Goal: Task Accomplishment & Management: Manage account settings

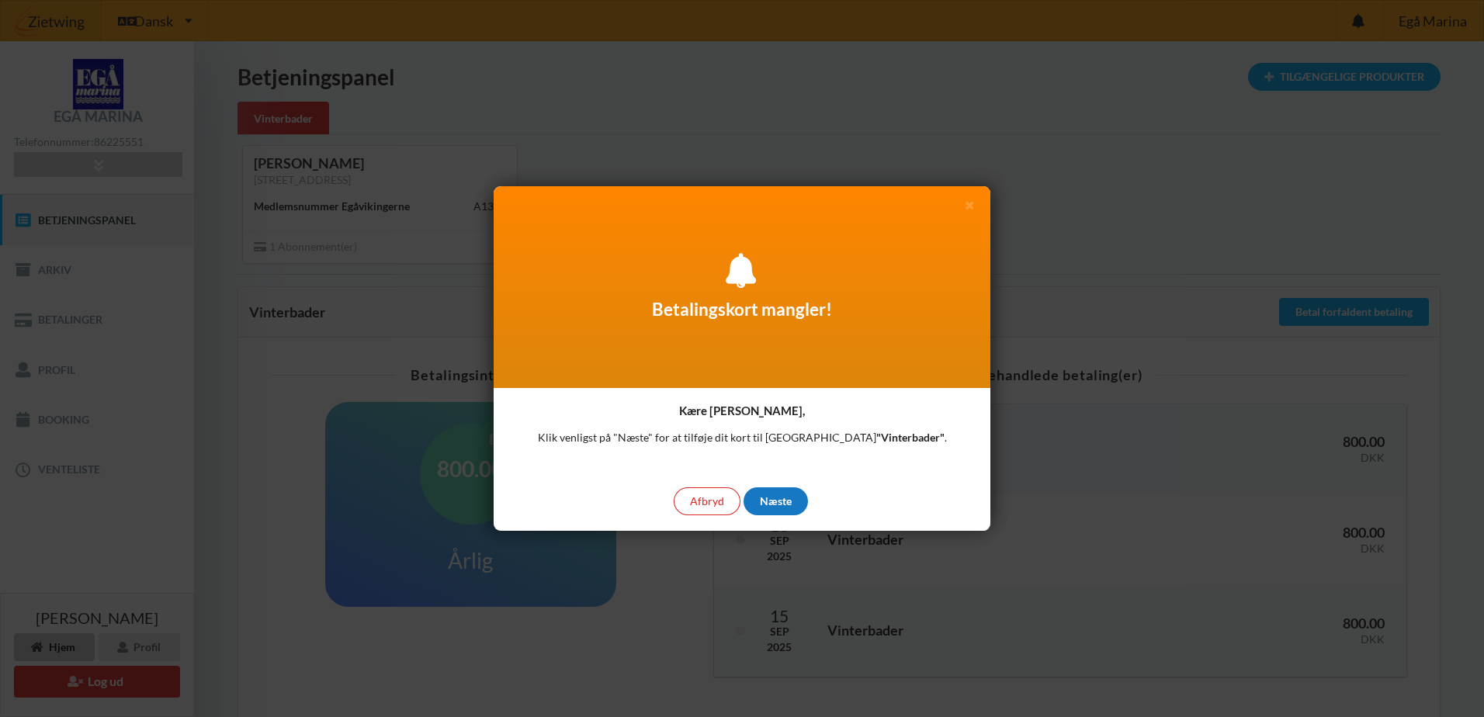
click at [771, 498] on div "Næste" at bounding box center [776, 502] width 64 height 28
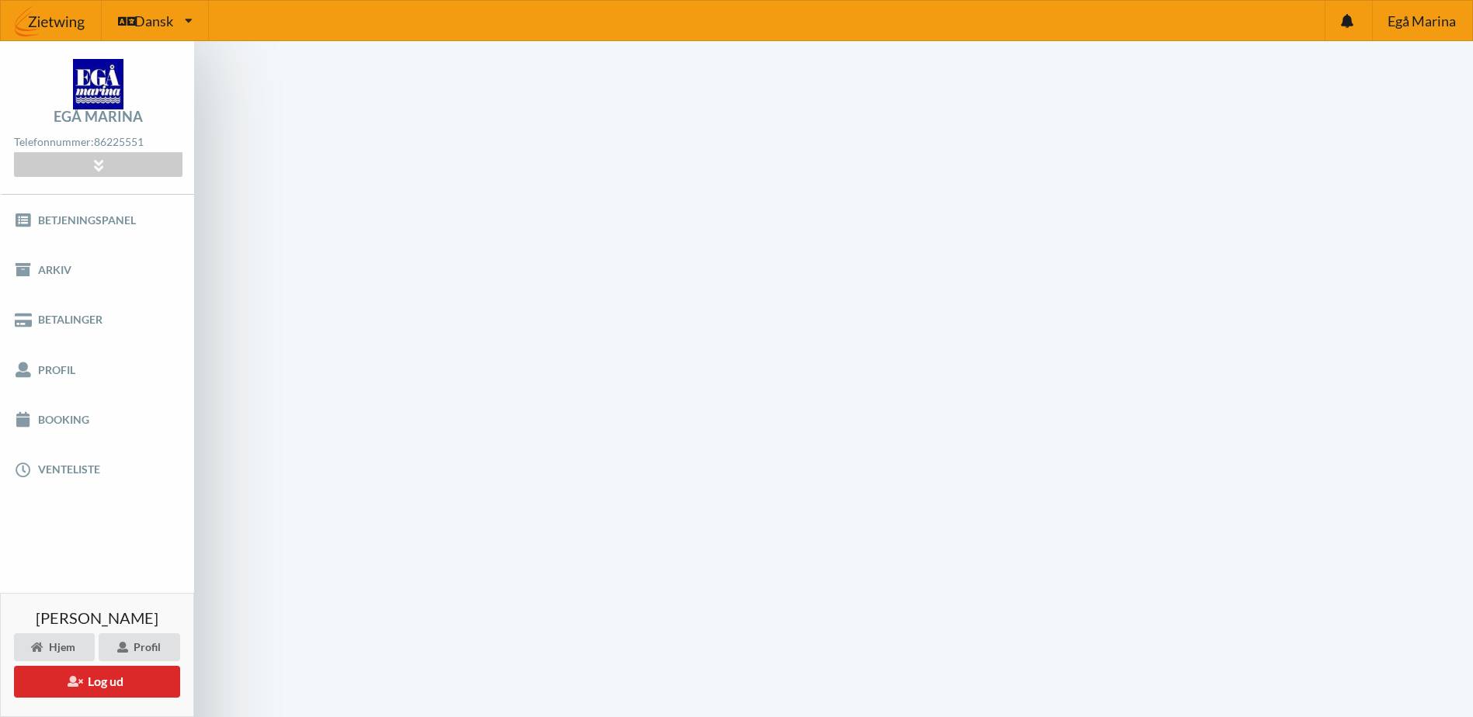
scroll to position [62, 0]
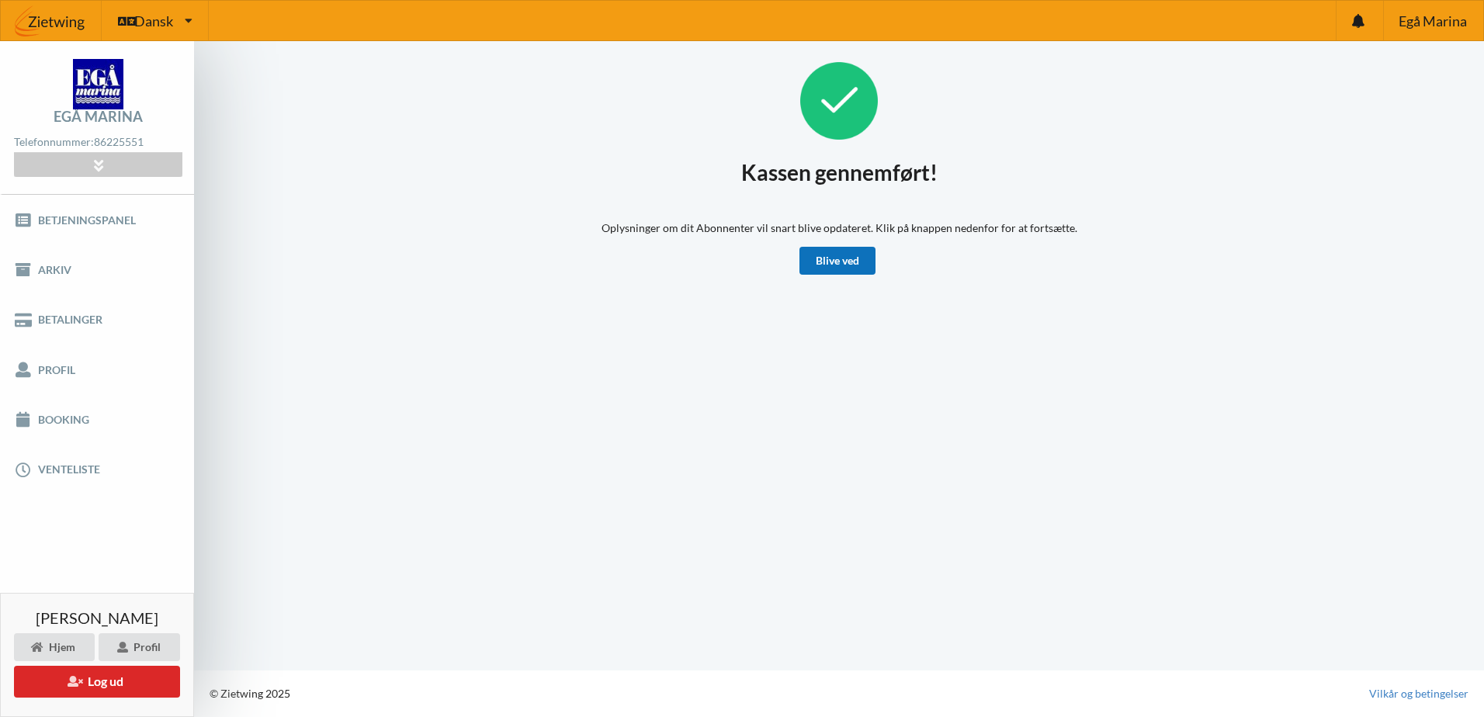
click at [842, 268] on link "Blive ved" at bounding box center [838, 261] width 76 height 28
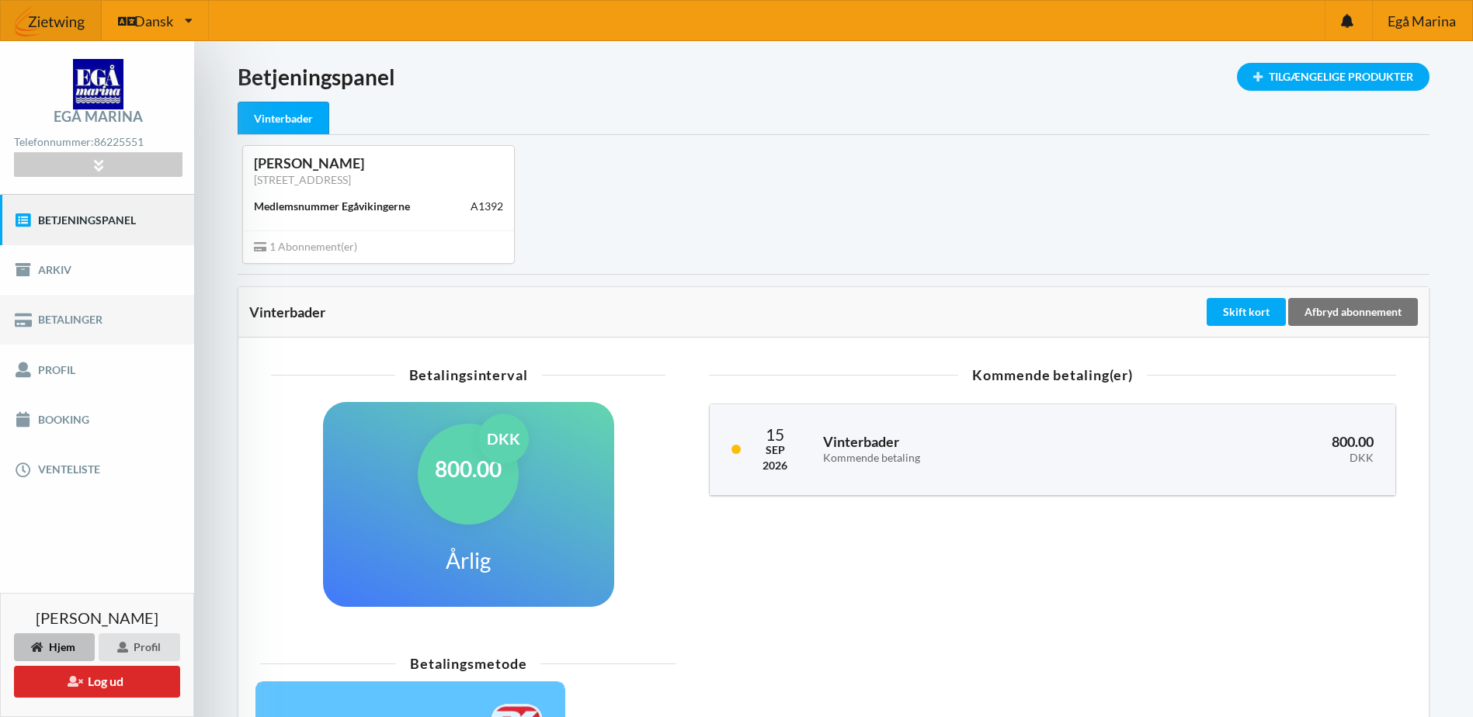
click at [78, 319] on link "Betalinger" at bounding box center [97, 320] width 194 height 50
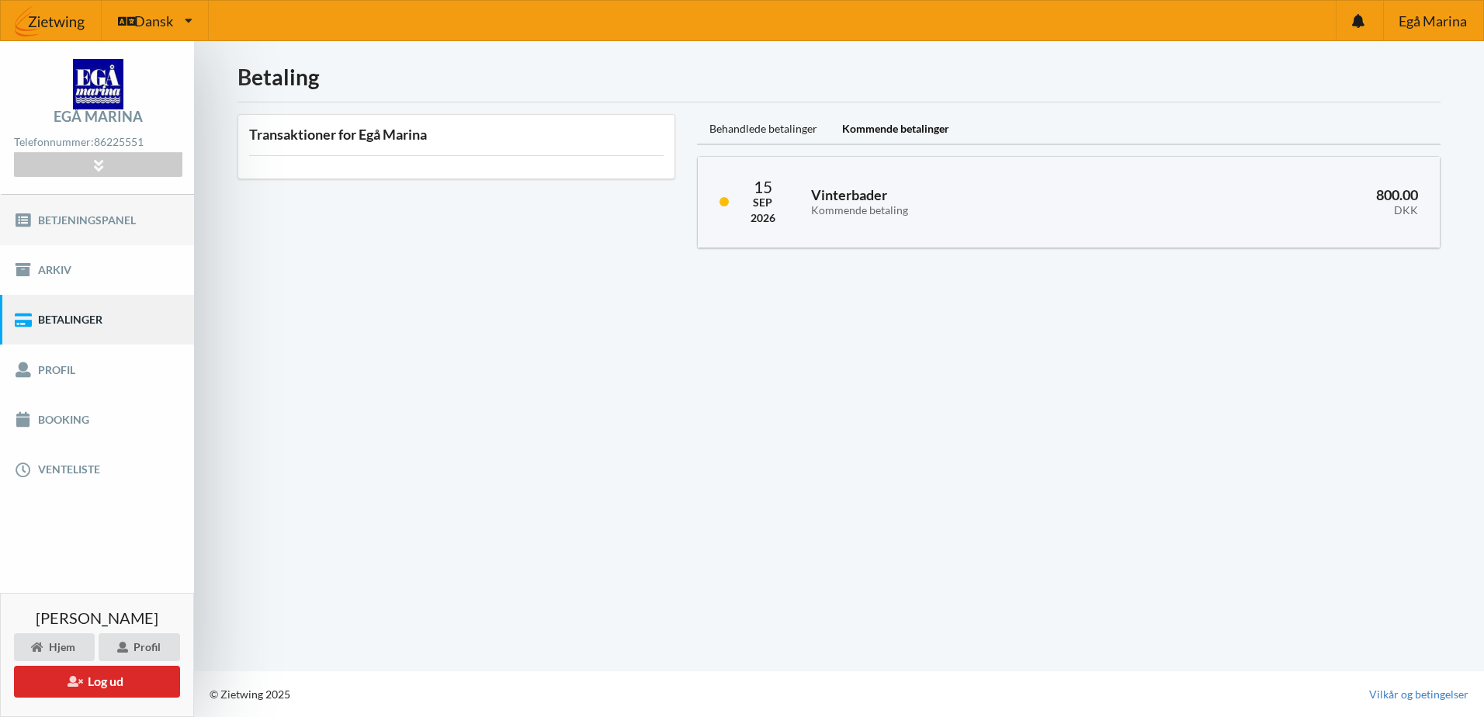
click at [72, 221] on link "Betjeningspanel" at bounding box center [97, 220] width 194 height 50
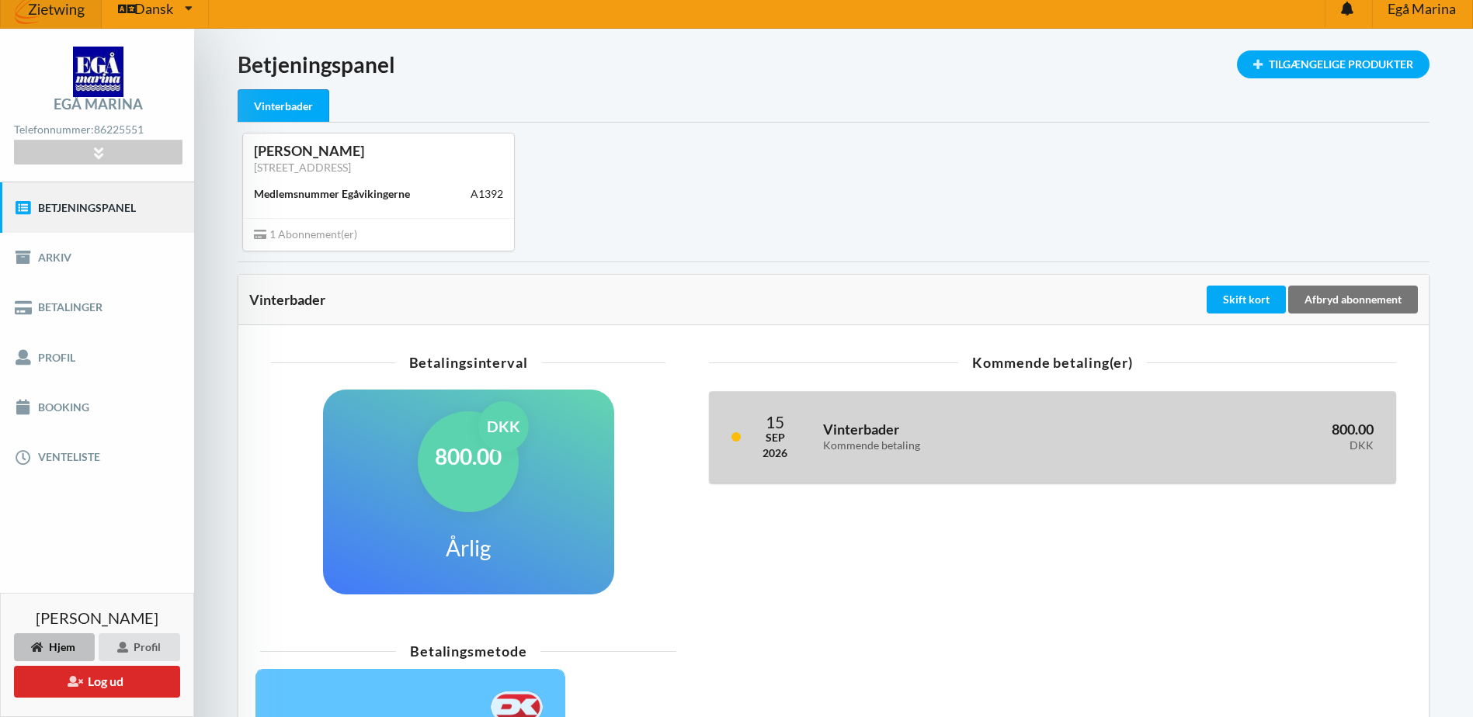
scroll to position [11, 0]
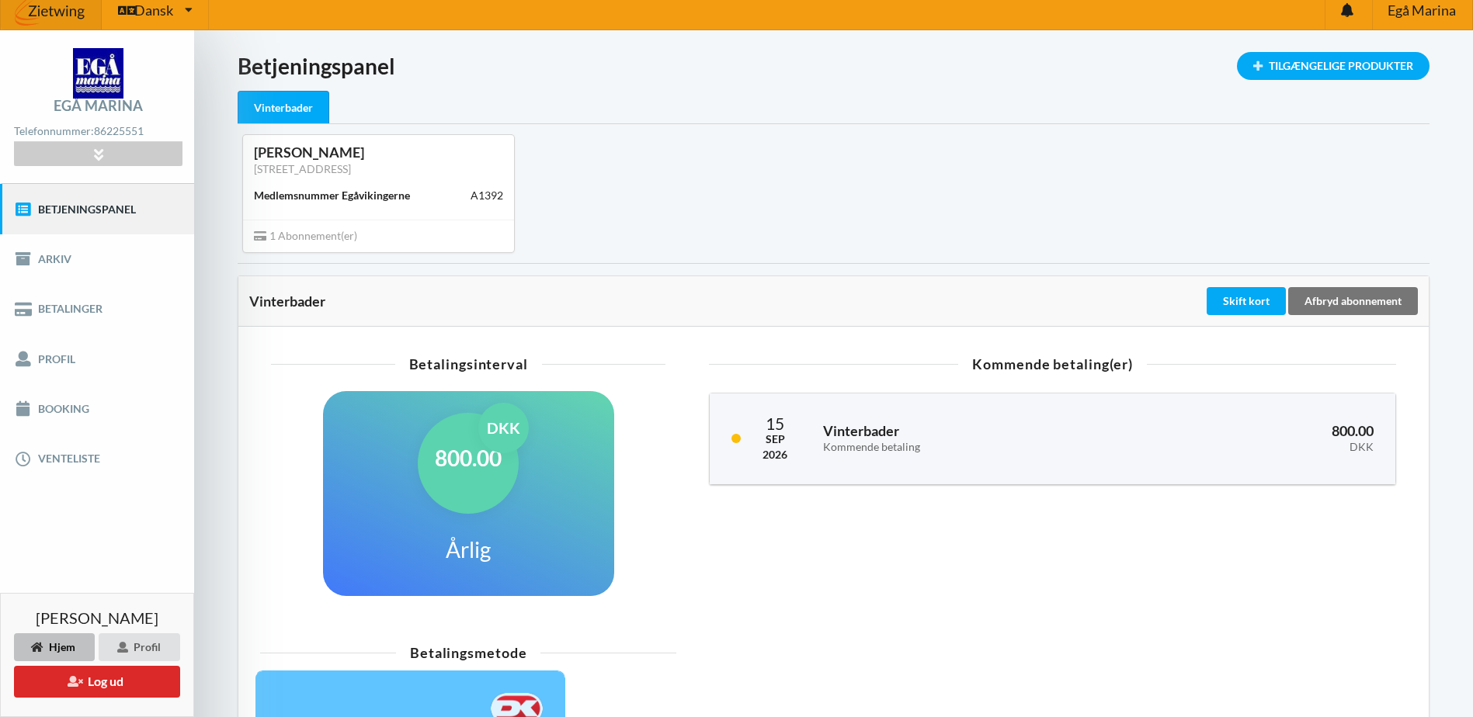
click at [295, 99] on div "Vinterbader" at bounding box center [284, 107] width 92 height 33
click at [293, 116] on div "Vinterbader" at bounding box center [284, 107] width 92 height 33
click at [1057, 366] on div "Kommende betaling(er)" at bounding box center [1052, 364] width 687 height 14
click at [85, 313] on link "Betalinger" at bounding box center [97, 309] width 194 height 50
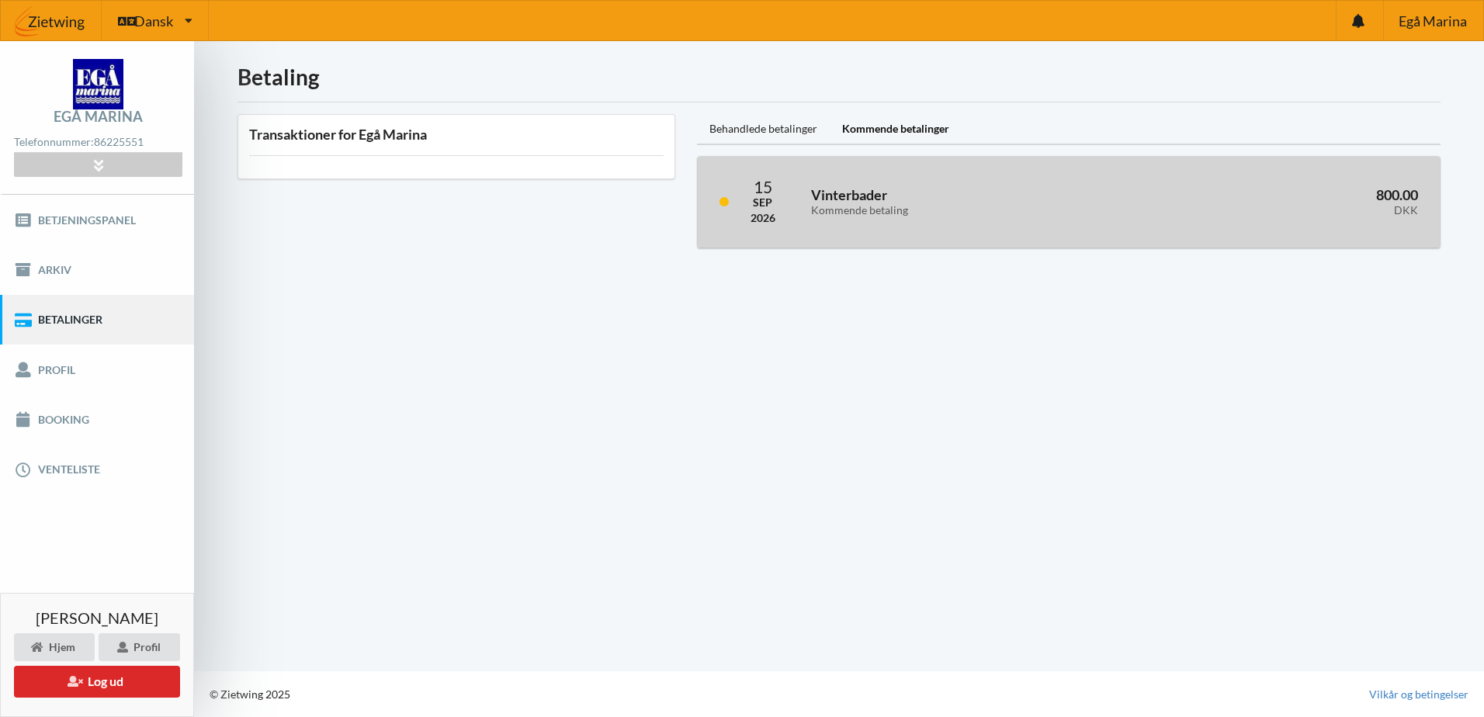
click at [827, 200] on h3 "Vinterbader Kommende betaling" at bounding box center [971, 201] width 321 height 31
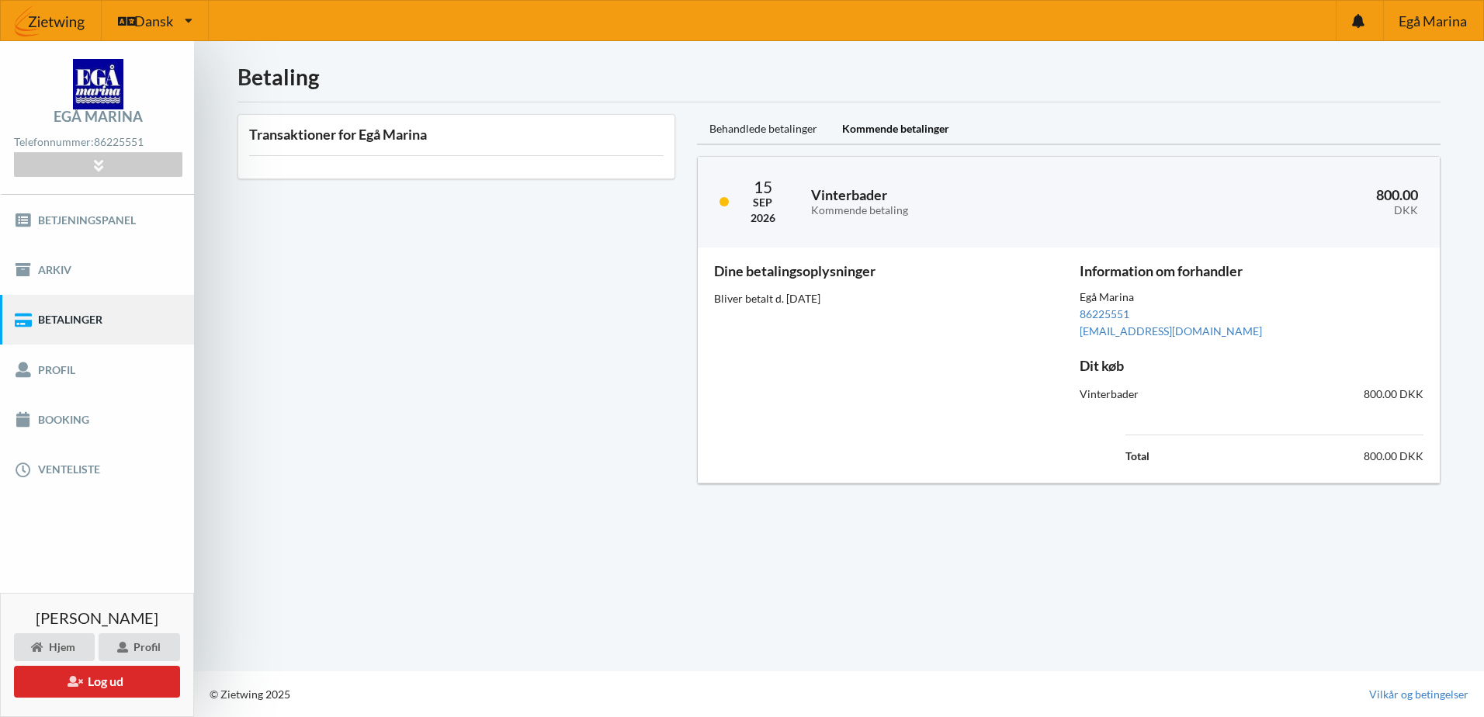
click at [61, 321] on link "Betalinger" at bounding box center [97, 320] width 194 height 50
click at [769, 135] on div "Behandlede betalinger" at bounding box center [763, 129] width 133 height 31
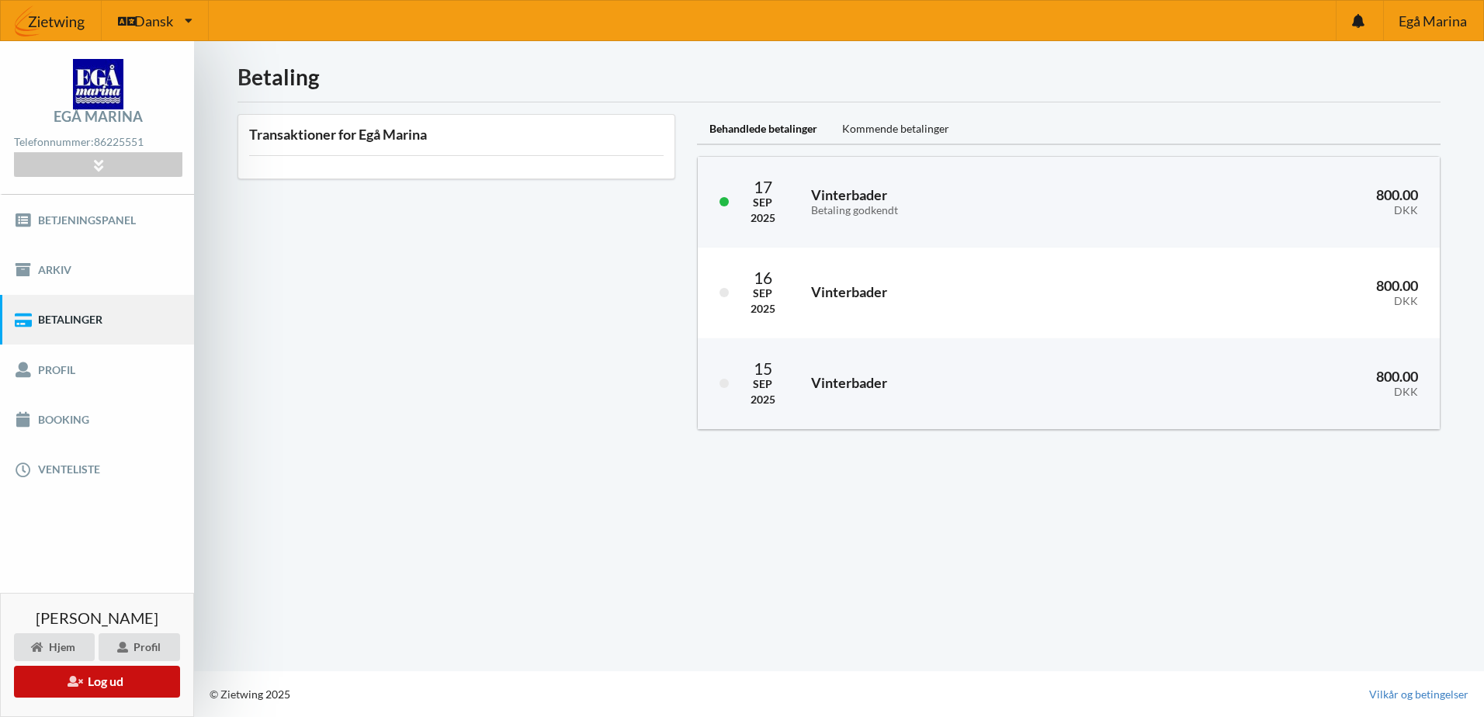
click at [99, 684] on button "Log ud" at bounding box center [97, 682] width 166 height 32
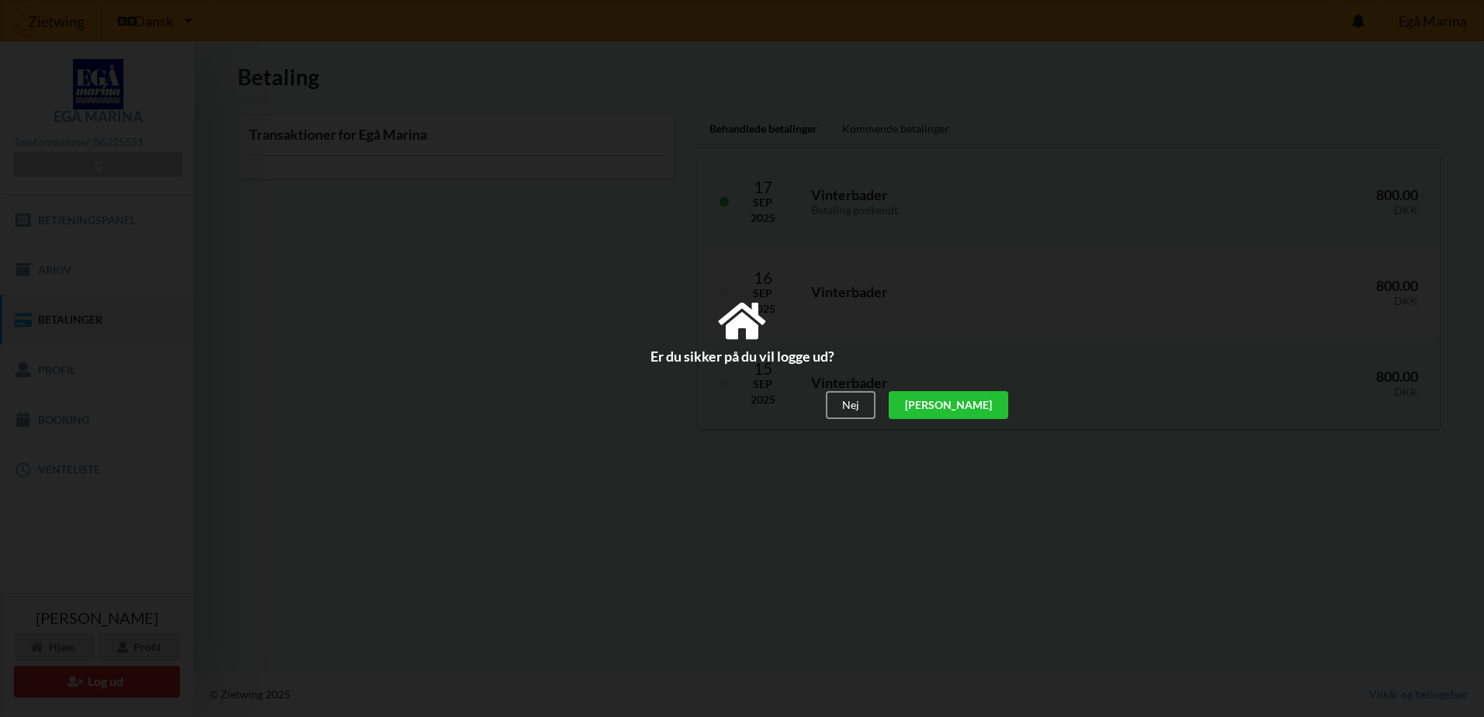
click at [984, 403] on div "[PERSON_NAME]" at bounding box center [949, 406] width 120 height 28
